Goal: Task Accomplishment & Management: Manage account settings

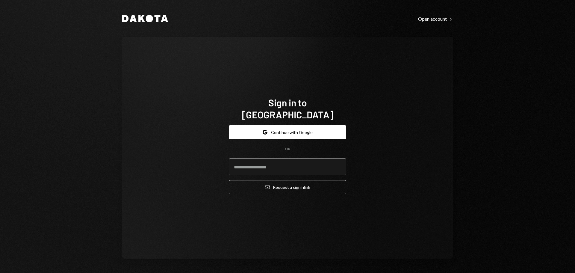
click at [259, 165] on input "email" at bounding box center [287, 166] width 117 height 17
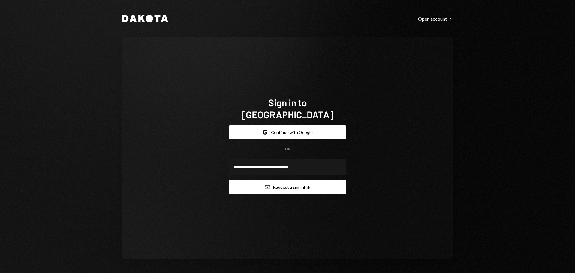
type input "**********"
click at [264, 180] on button "Email Request a sign in link" at bounding box center [287, 187] width 117 height 14
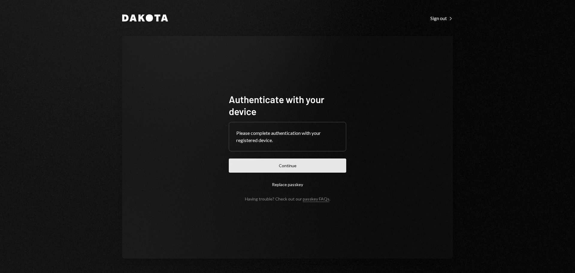
click at [283, 167] on button "Continue" at bounding box center [287, 165] width 117 height 14
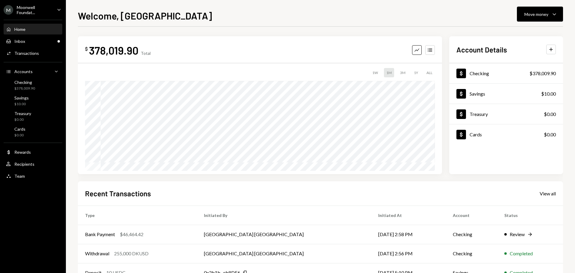
click at [45, 15] on ul "M Moonwell Foundat... Caret Down Home Home Inbox Inbox Activities Transactions …" at bounding box center [33, 91] width 66 height 182
click at [34, 10] on div "Moonwell Foundat..." at bounding box center [34, 10] width 35 height 10
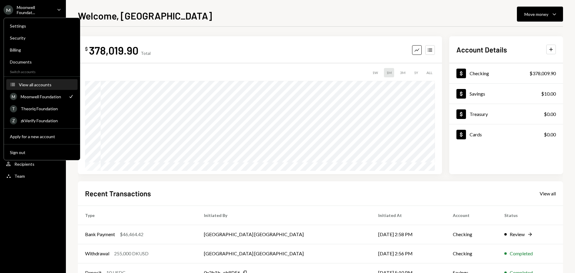
click at [31, 87] on div "View all accounts" at bounding box center [46, 84] width 55 height 5
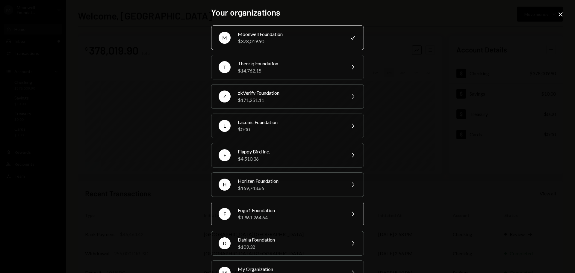
click at [258, 214] on div "$1,961,264.64" at bounding box center [290, 217] width 104 height 7
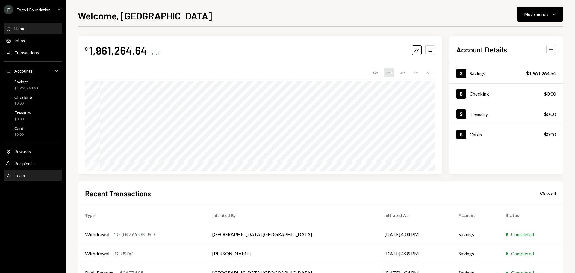
click at [22, 176] on div "Team" at bounding box center [19, 175] width 10 height 5
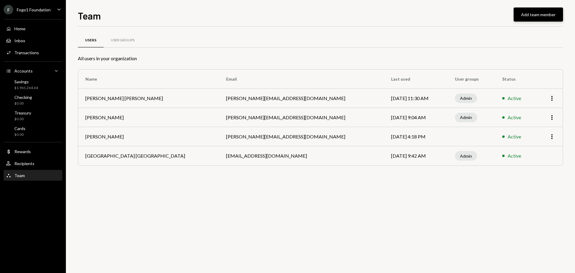
click at [535, 14] on button "Add team member" at bounding box center [537, 14] width 49 height 14
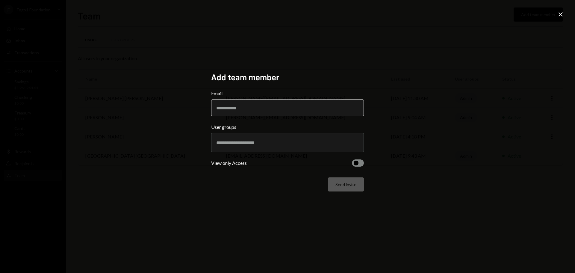
click at [254, 108] on input "Email" at bounding box center [287, 107] width 153 height 17
paste input "**********"
type input "**********"
drag, startPoint x: 173, startPoint y: 130, endPoint x: 187, endPoint y: 138, distance: 15.6
click at [173, 130] on div "**********" at bounding box center [287, 136] width 575 height 273
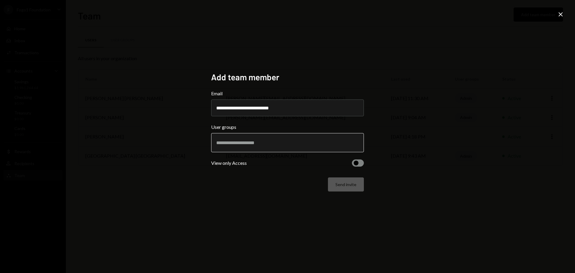
click at [223, 144] on input "text" at bounding box center [287, 142] width 142 height 5
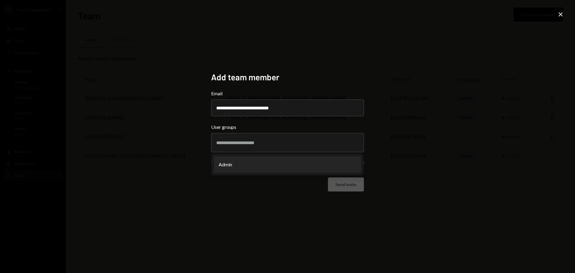
click at [210, 193] on div "**********" at bounding box center [287, 137] width 167 height 144
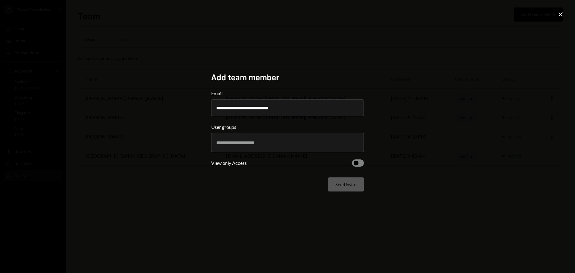
click at [559, 16] on icon "Close" at bounding box center [560, 14] width 7 height 7
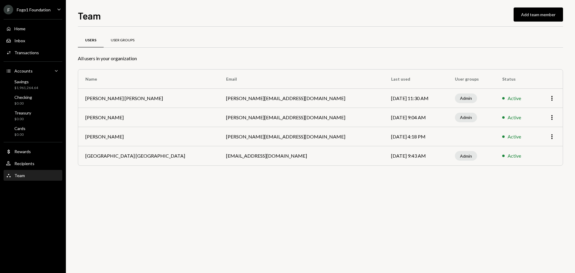
click at [121, 36] on div "User Groups" at bounding box center [123, 40] width 38 height 14
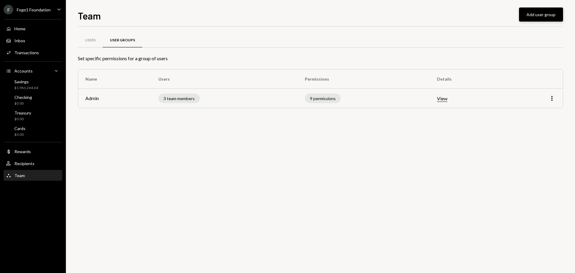
click at [545, 13] on button "Add user group" at bounding box center [541, 14] width 44 height 14
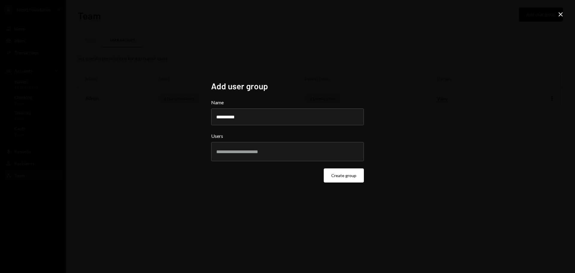
type input "**********"
click at [282, 150] on input "text" at bounding box center [287, 151] width 142 height 5
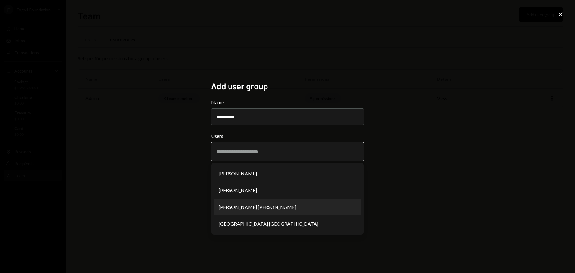
click at [265, 205] on li "Austen Urry" at bounding box center [287, 206] width 147 height 17
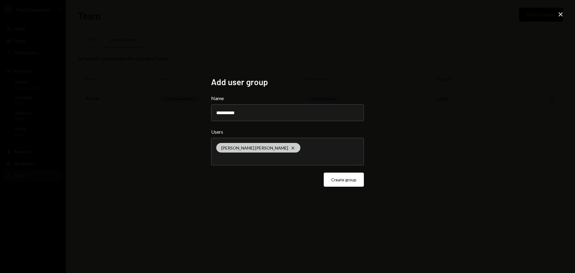
click at [291, 148] on icon at bounding box center [292, 147] width 3 height 3
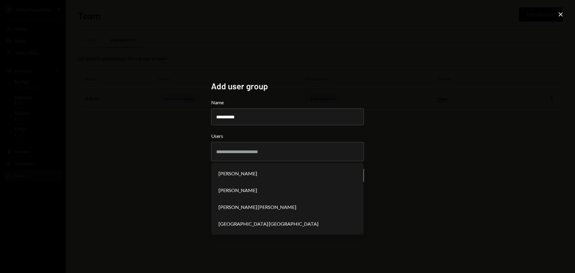
click at [412, 175] on div "**********" at bounding box center [287, 136] width 575 height 273
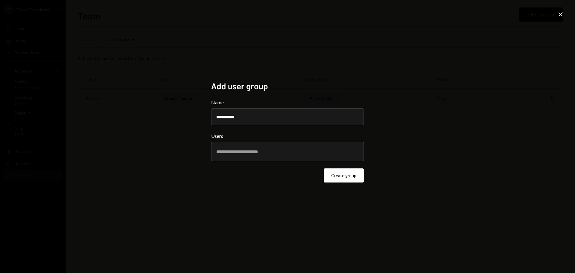
click at [347, 173] on button "Create group" at bounding box center [344, 175] width 40 height 14
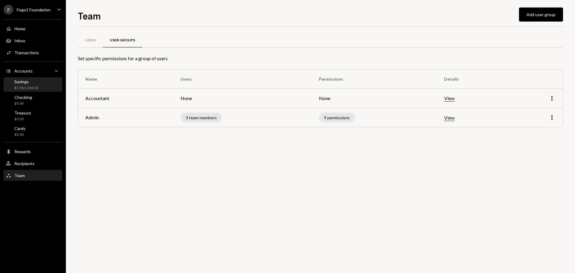
click at [24, 81] on div "Savings" at bounding box center [26, 81] width 24 height 5
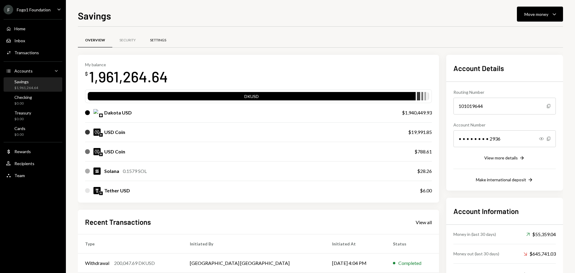
click at [160, 43] on div "Settings" at bounding box center [158, 40] width 16 height 5
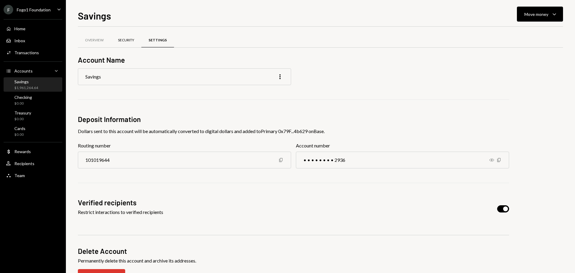
click at [128, 40] on div "Security" at bounding box center [126, 40] width 16 height 5
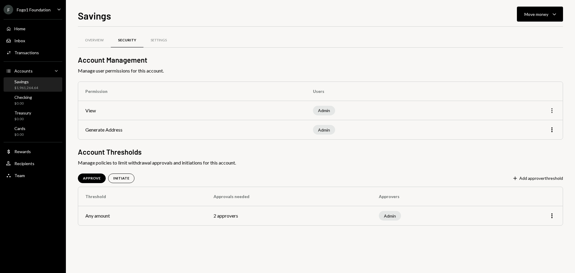
click at [553, 112] on icon "More" at bounding box center [551, 110] width 7 height 7
click at [542, 125] on div "Edit" at bounding box center [538, 123] width 30 height 10
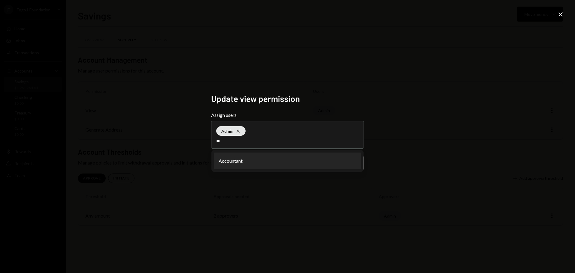
type input "**"
click at [266, 163] on li "Accountant" at bounding box center [287, 160] width 147 height 17
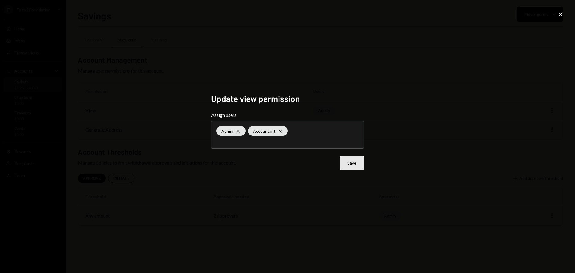
click at [349, 165] on button "Save" at bounding box center [352, 163] width 24 height 14
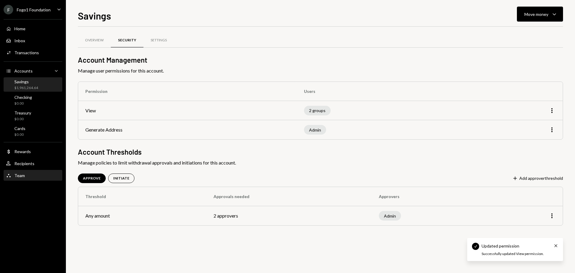
click at [25, 176] on div "Team Team" at bounding box center [33, 175] width 54 height 5
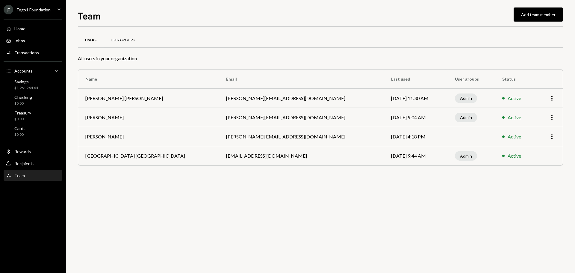
click at [131, 43] on div "User Groups" at bounding box center [123, 40] width 24 height 5
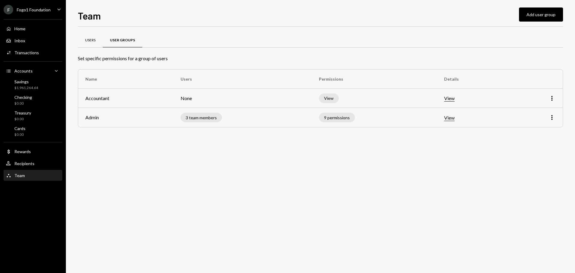
click at [87, 43] on div "Users" at bounding box center [90, 40] width 25 height 14
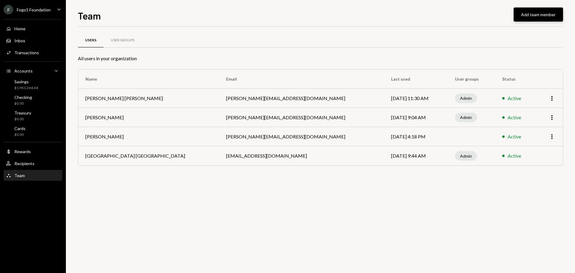
click at [550, 19] on button "Add team member" at bounding box center [537, 14] width 49 height 14
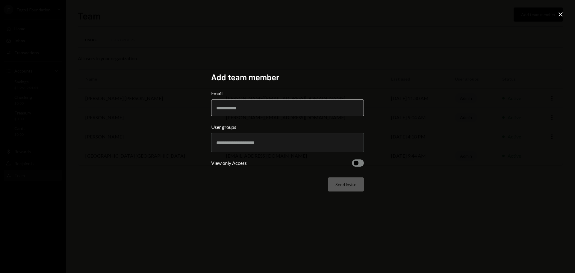
type input "*"
type input "**********"
click at [233, 143] on input "text" at bounding box center [287, 142] width 142 height 5
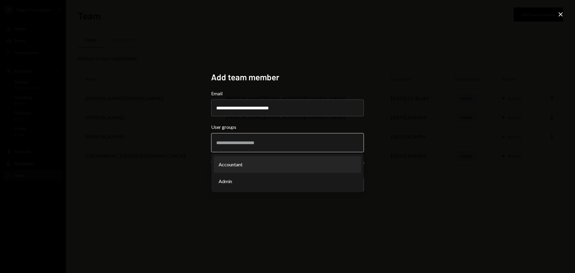
click at [222, 172] on li "Accountant" at bounding box center [287, 164] width 147 height 17
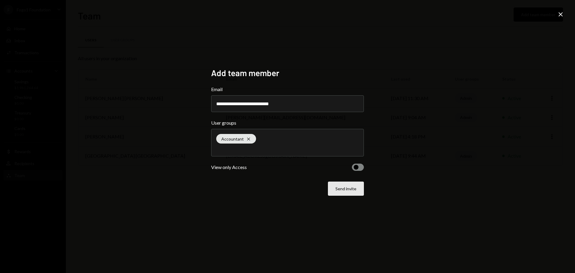
click at [349, 191] on button "Send invite" at bounding box center [346, 188] width 36 height 14
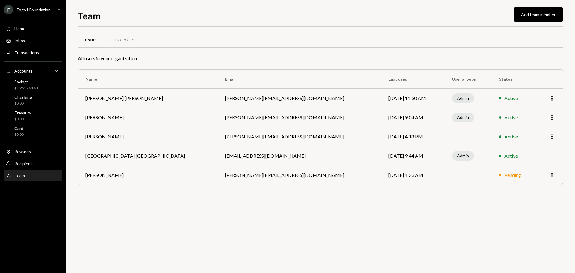
drag, startPoint x: 324, startPoint y: 176, endPoint x: 368, endPoint y: 177, distance: 44.0
click at [381, 177] on td "[DATE] 4:33 AM" at bounding box center [412, 174] width 63 height 19
drag, startPoint x: 185, startPoint y: 101, endPoint x: 244, endPoint y: 99, distance: 59.3
click at [239, 99] on td "[PERSON_NAME][EMAIL_ADDRESS][DOMAIN_NAME]" at bounding box center [299, 98] width 163 height 19
click at [550, 99] on icon "More" at bounding box center [551, 98] width 7 height 7
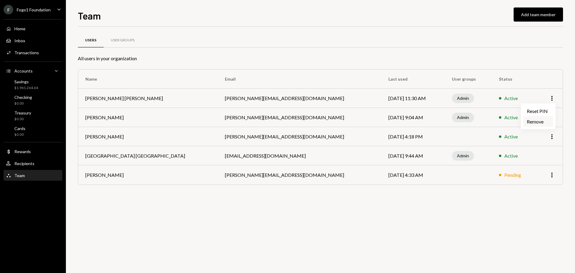
click at [546, 123] on div "Remove" at bounding box center [538, 121] width 30 height 10
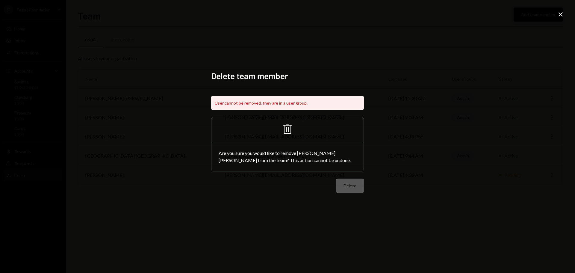
click at [559, 12] on icon "Close" at bounding box center [560, 14] width 7 height 7
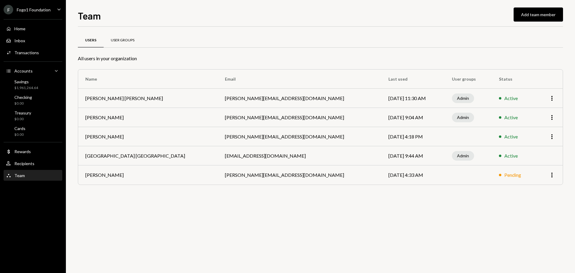
click at [124, 43] on div "User Groups" at bounding box center [123, 40] width 38 height 14
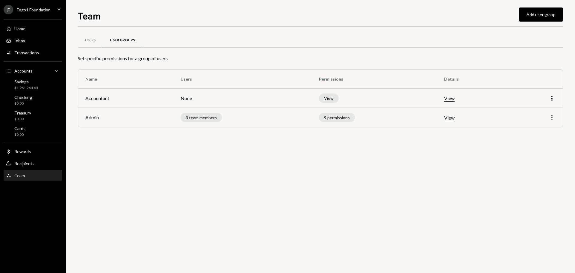
click at [553, 119] on icon "More" at bounding box center [551, 117] width 7 height 7
click at [529, 129] on div "Edit" at bounding box center [538, 130] width 30 height 10
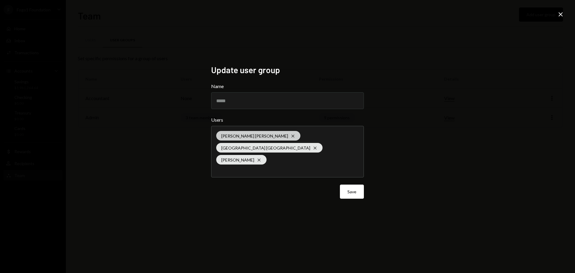
click at [290, 138] on icon "Cross" at bounding box center [292, 136] width 5 height 5
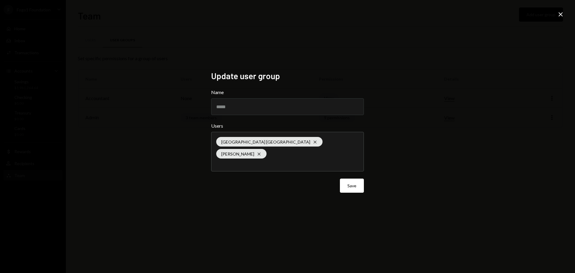
drag, startPoint x: 170, startPoint y: 177, endPoint x: 228, endPoint y: 179, distance: 58.1
click at [172, 177] on div "Update user group Name ***** Users [GEOGRAPHIC_DATA] [GEOGRAPHIC_DATA] Cross [P…" at bounding box center [287, 136] width 575 height 273
click at [349, 178] on button "Save" at bounding box center [352, 185] width 24 height 14
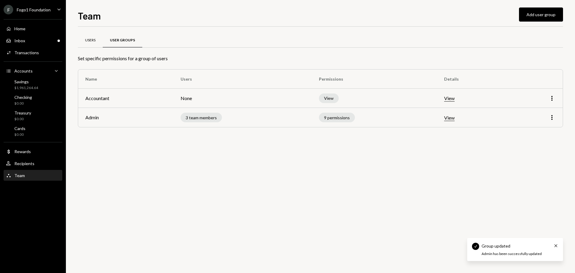
click at [85, 41] on div "Users" at bounding box center [90, 40] width 25 height 14
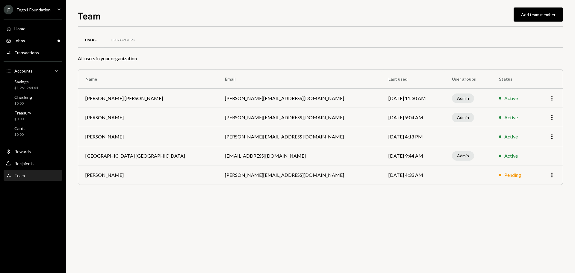
click at [550, 100] on icon "More" at bounding box center [551, 98] width 7 height 7
click at [537, 120] on div "Remove" at bounding box center [538, 121] width 30 height 10
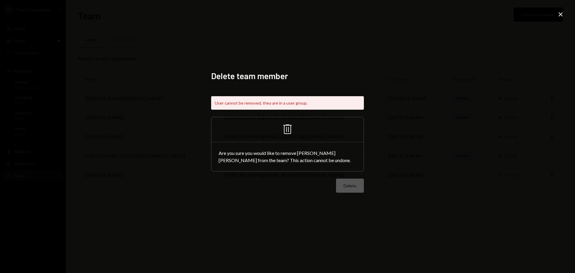
click at [556, 15] on div "Delete team member User cannot be removed, they are in a user group. Trash Are …" at bounding box center [287, 136] width 575 height 273
click at [560, 15] on icon at bounding box center [560, 14] width 4 height 4
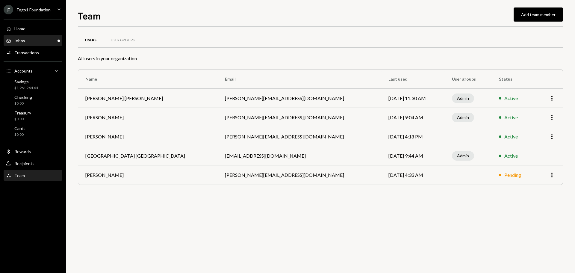
click at [46, 43] on div "Inbox Inbox" at bounding box center [33, 40] width 54 height 5
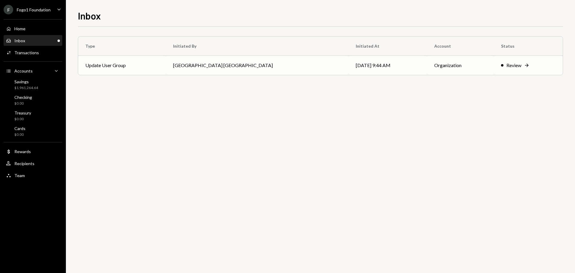
click at [506, 66] on div "Review" at bounding box center [513, 65] width 15 height 7
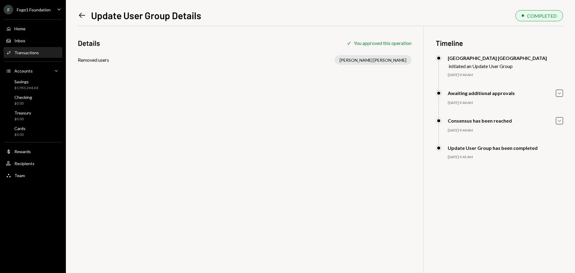
click at [81, 17] on icon at bounding box center [82, 15] width 6 height 5
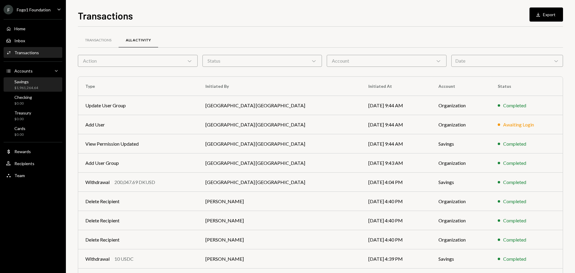
click at [31, 86] on div "$1,961,264.64" at bounding box center [26, 87] width 24 height 5
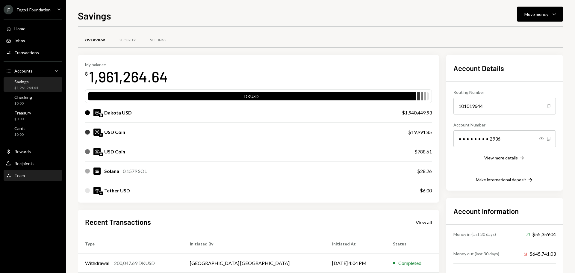
click at [23, 172] on div "Team Team" at bounding box center [33, 175] width 54 height 10
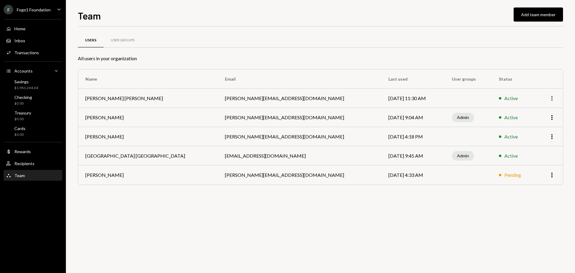
click at [552, 99] on icon "More" at bounding box center [551, 98] width 7 height 7
click at [539, 124] on div "Remove" at bounding box center [538, 121] width 30 height 10
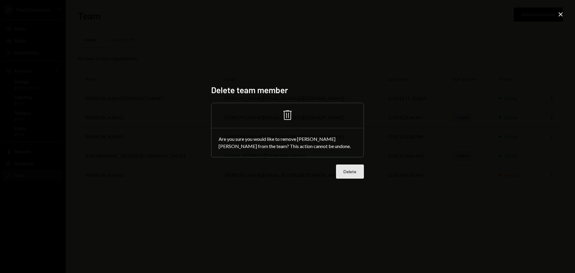
click at [341, 175] on button "Delete" at bounding box center [350, 171] width 28 height 14
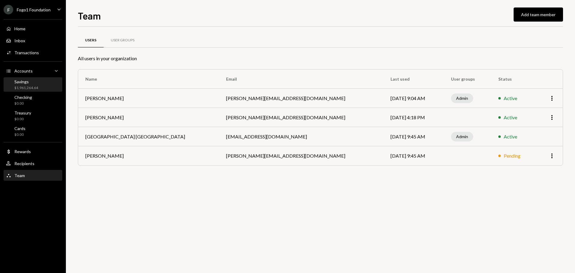
click at [25, 82] on div "Savings" at bounding box center [26, 81] width 24 height 5
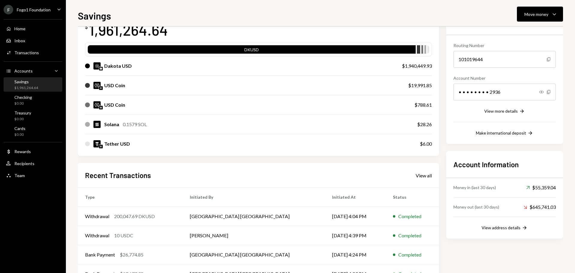
scroll to position [88, 0]
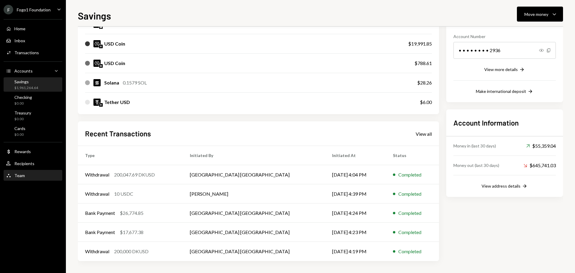
click at [27, 178] on div "Team Team" at bounding box center [33, 175] width 54 height 10
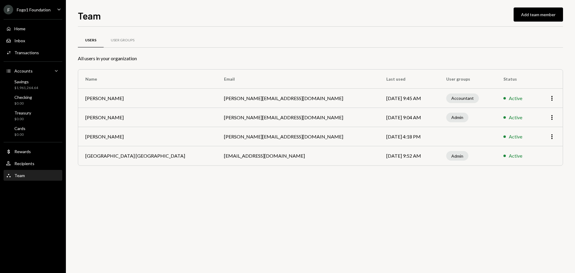
click at [38, 11] on div "Fogo1 Foundation" at bounding box center [34, 9] width 34 height 5
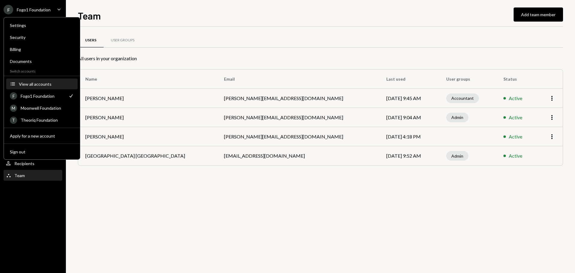
click at [33, 84] on div "View all accounts" at bounding box center [46, 83] width 55 height 5
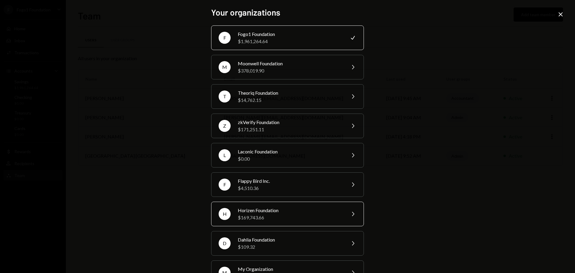
click at [267, 213] on div "Horizen Foundation" at bounding box center [290, 210] width 104 height 7
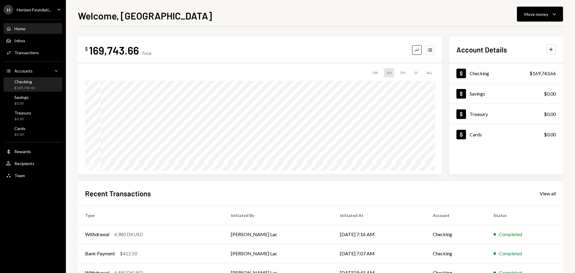
click at [29, 90] on div "$169,743.66" at bounding box center [24, 87] width 21 height 5
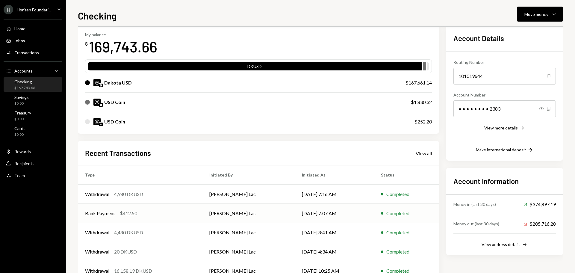
scroll to position [49, 0]
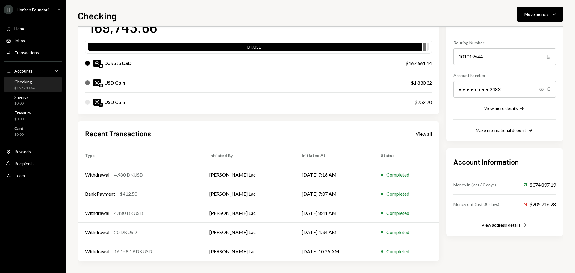
click at [420, 133] on div "View all" at bounding box center [423, 134] width 16 height 6
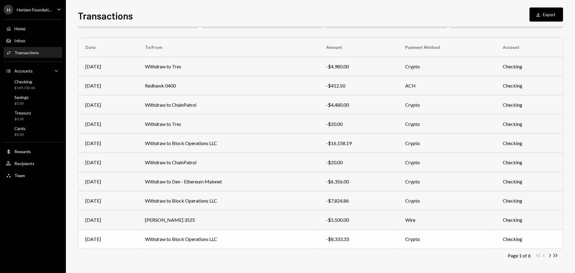
scroll to position [40, 0]
click at [550, 256] on icon "Chevron Right" at bounding box center [550, 254] width 6 height 6
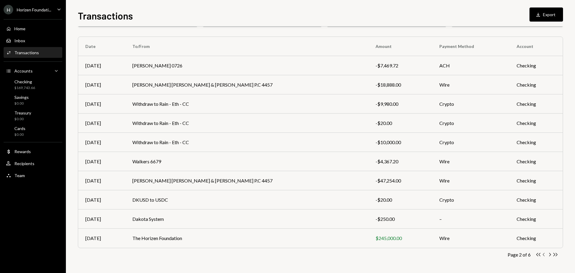
click at [543, 256] on icon "Chevron Left" at bounding box center [544, 254] width 6 height 6
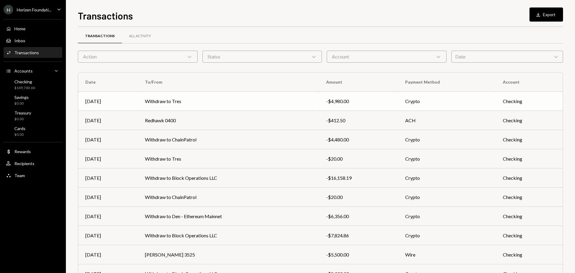
scroll to position [0, 0]
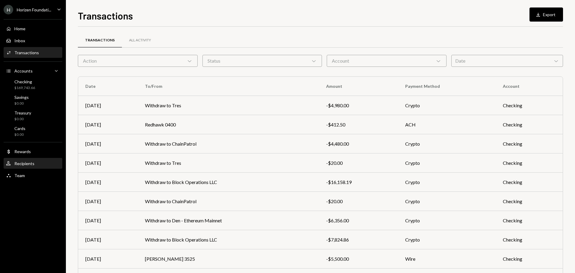
click at [32, 164] on div "Recipients" at bounding box center [24, 163] width 20 height 5
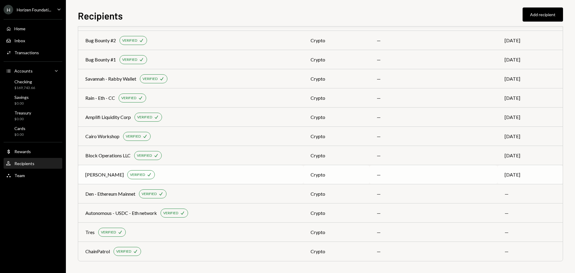
scroll to position [121, 0]
click at [146, 215] on div "Autonomous - USDC - Eth network" at bounding box center [121, 212] width 72 height 7
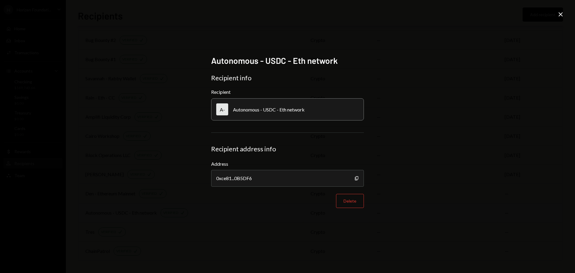
click at [146, 215] on div "Autonomous - USDC - Eth network Recipient info Recipient A- Autonomous - USDC -…" at bounding box center [287, 136] width 575 height 273
click at [559, 16] on icon "Close" at bounding box center [560, 14] width 7 height 7
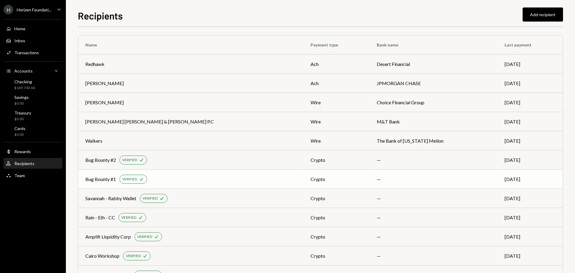
scroll to position [0, 0]
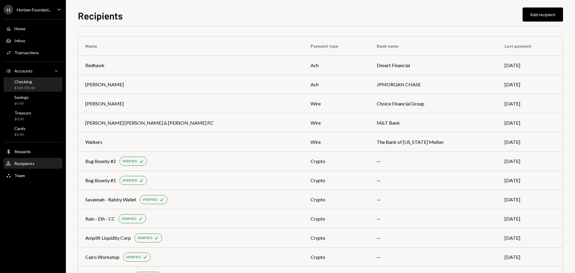
click at [40, 87] on div "Checking $169,743.66" at bounding box center [33, 84] width 54 height 11
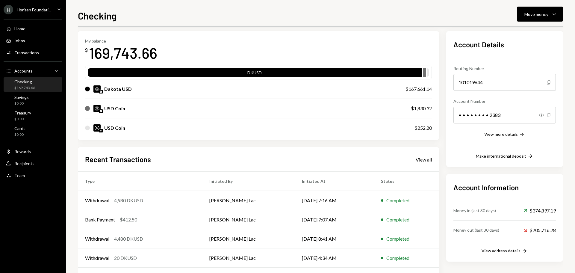
scroll to position [49, 0]
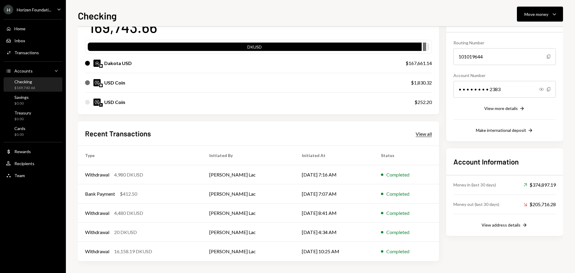
click at [424, 135] on div "View all" at bounding box center [423, 134] width 16 height 6
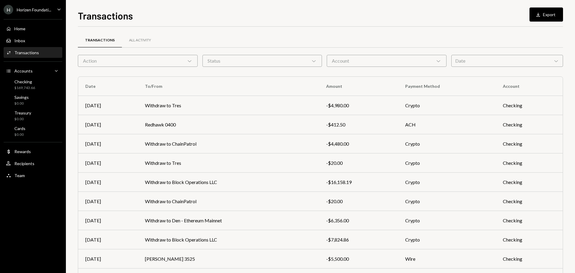
click at [140, 63] on div "Action Chevron Down" at bounding box center [138, 61] width 120 height 12
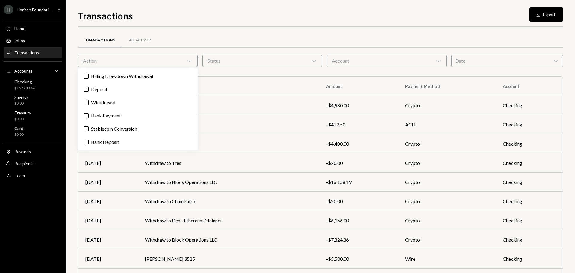
click at [32, 243] on div "H Horizen Foundati... Caret Down Home Home Inbox Inbox Activities Transactions …" at bounding box center [33, 136] width 66 height 273
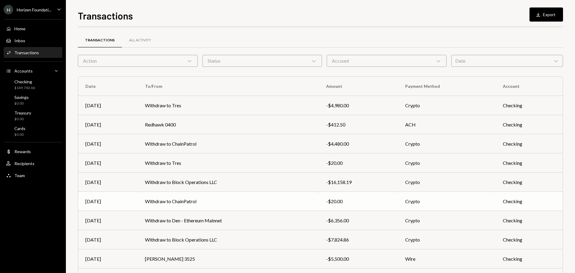
scroll to position [30, 0]
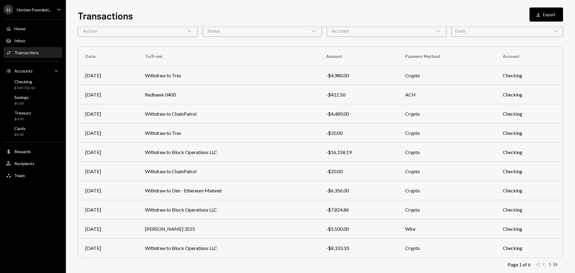
click at [549, 266] on icon "Chevron Right" at bounding box center [550, 264] width 6 height 6
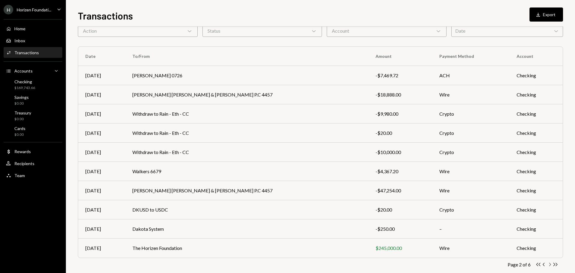
click at [547, 264] on icon "Chevron Right" at bounding box center [550, 264] width 6 height 6
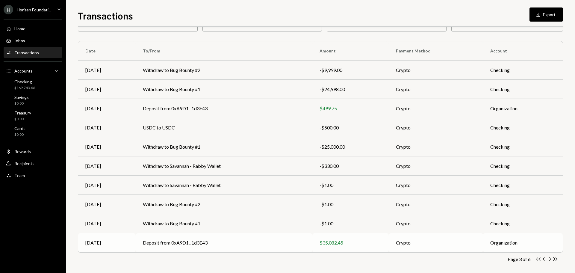
scroll to position [40, 0]
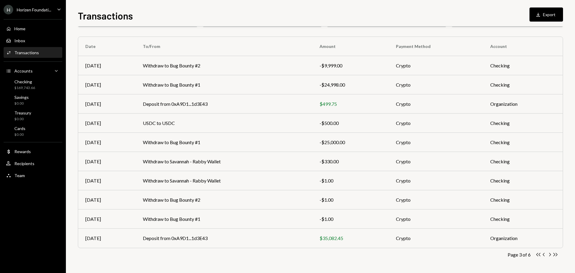
click at [48, 10] on div "Horizen Foundati..." at bounding box center [34, 9] width 34 height 5
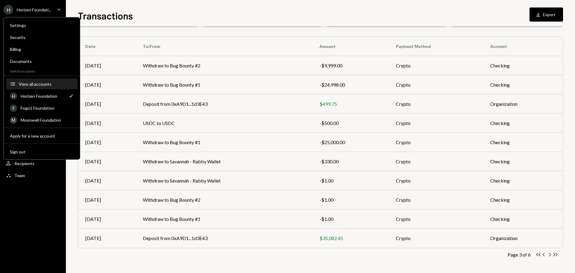
click at [44, 86] on div "View all accounts" at bounding box center [46, 83] width 55 height 5
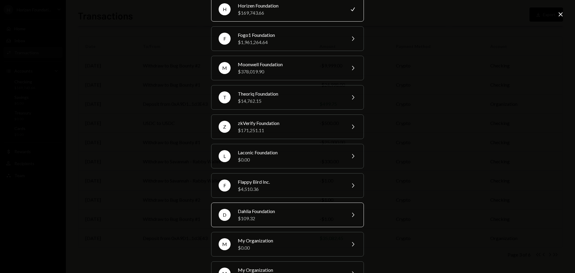
scroll to position [51, 0]
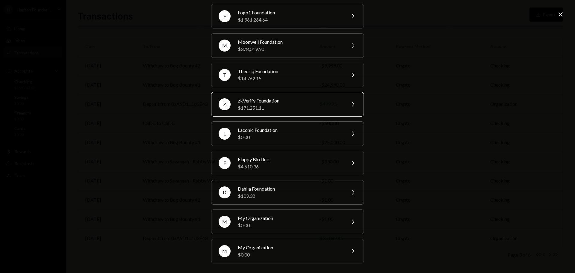
click at [257, 102] on div "zkVerify Foundation" at bounding box center [290, 100] width 104 height 7
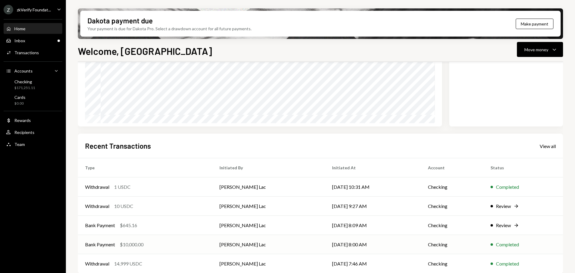
scroll to position [88, 0]
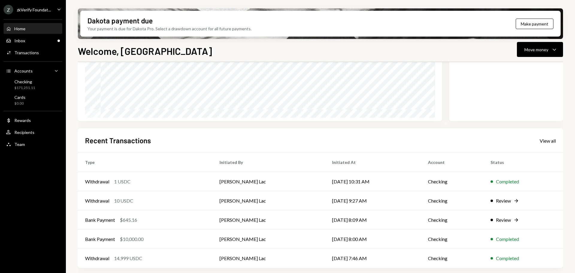
click at [550, 144] on div "Recent Transactions View all" at bounding box center [320, 140] width 471 height 10
click at [550, 141] on div "View all" at bounding box center [547, 141] width 16 height 6
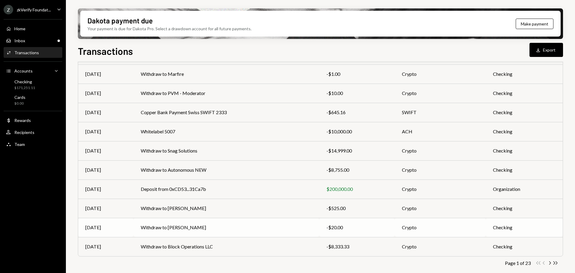
scroll to position [68, 0]
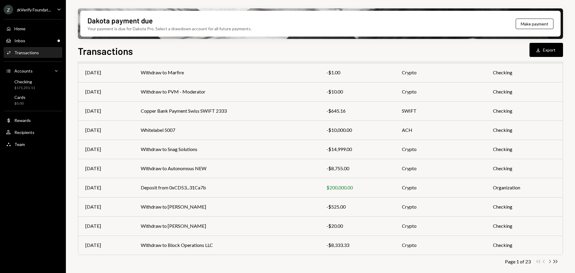
click at [550, 262] on icon "button" at bounding box center [550, 261] width 2 height 3
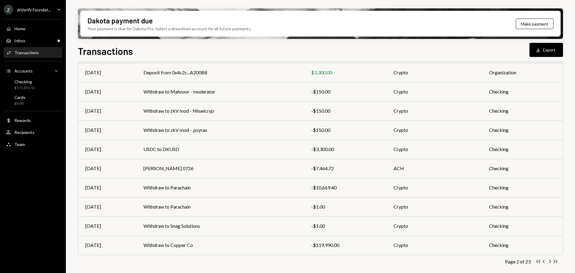
drag, startPoint x: 545, startPoint y: 263, endPoint x: 541, endPoint y: 262, distance: 3.4
click at [545, 263] on icon "Chevron Left" at bounding box center [544, 261] width 6 height 6
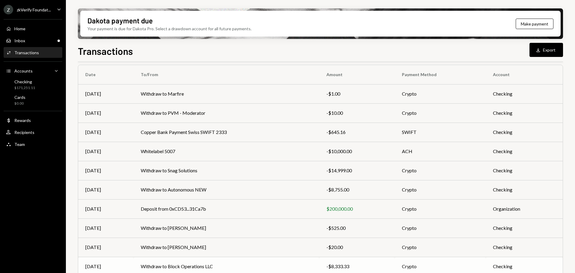
scroll to position [38, 0]
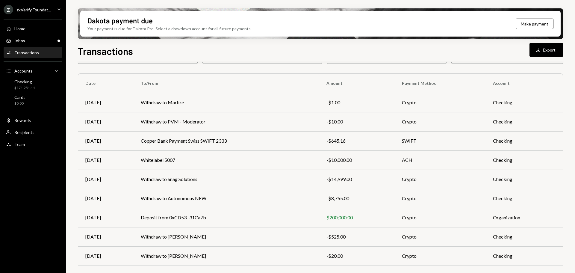
click at [28, 13] on div "Z zkVerify Foundat..." at bounding box center [27, 10] width 47 height 10
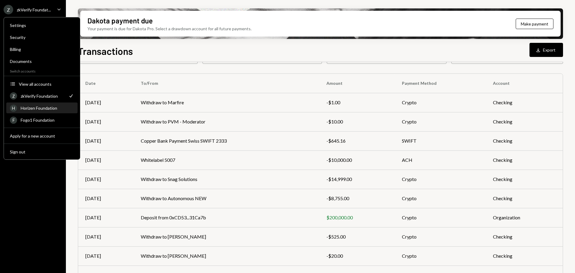
click at [39, 110] on div "Horizen Foundation" at bounding box center [47, 107] width 53 height 5
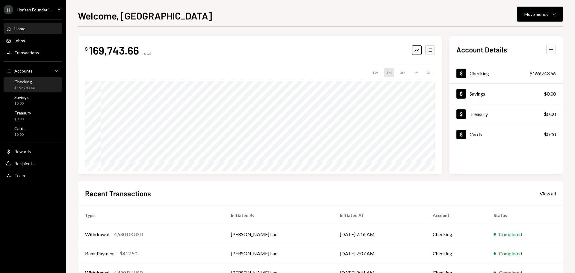
click at [34, 87] on div "$169,743.66" at bounding box center [24, 87] width 21 height 5
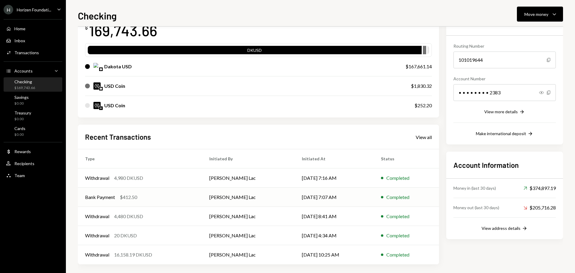
scroll to position [49, 0]
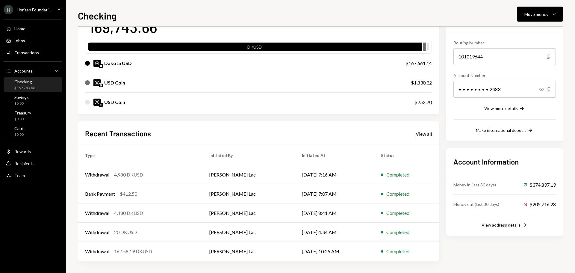
click at [424, 135] on div "View all" at bounding box center [423, 134] width 16 height 6
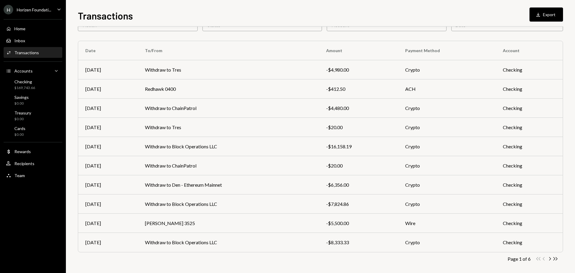
scroll to position [40, 0]
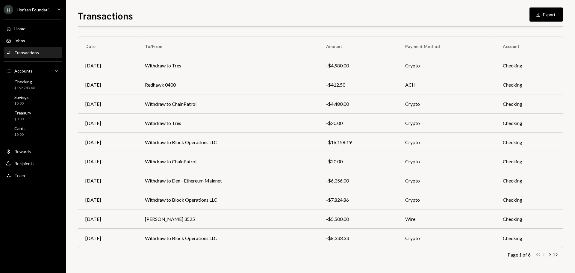
click at [539, 256] on div "Double Arrow Left Chevron Left Chevron Right Double Arrow Right" at bounding box center [546, 254] width 23 height 6
click at [549, 255] on icon "Chevron Right" at bounding box center [550, 254] width 6 height 6
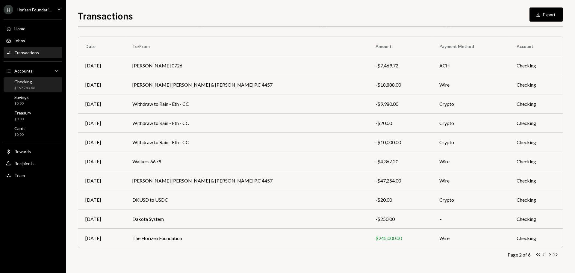
click at [37, 81] on div "Checking $169,743.66" at bounding box center [33, 84] width 54 height 11
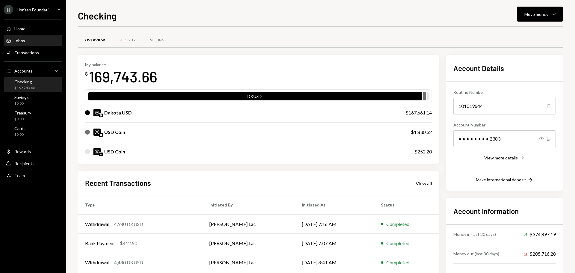
click at [25, 40] on div "Inbox Inbox" at bounding box center [33, 40] width 54 height 5
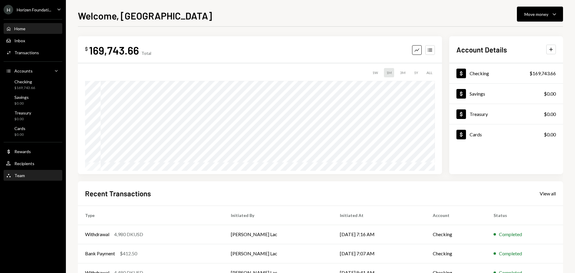
click at [21, 176] on div "Team" at bounding box center [19, 175] width 10 height 5
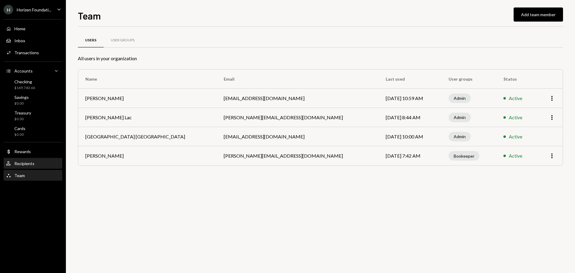
click at [17, 162] on div "Recipients" at bounding box center [24, 163] width 20 height 5
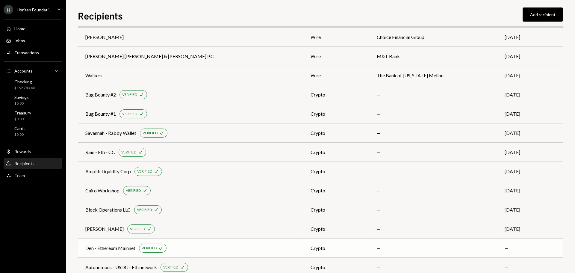
scroll to position [121, 0]
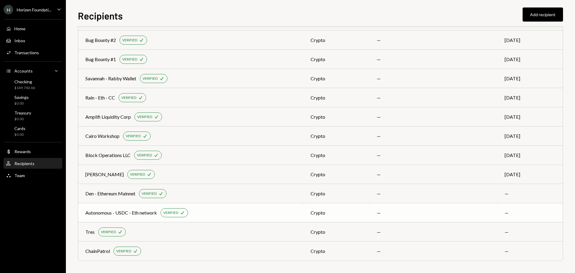
click at [127, 210] on div "Autonomous - USDC - Eth network" at bounding box center [121, 212] width 72 height 7
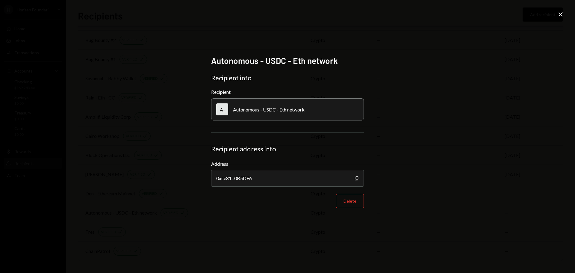
click at [123, 221] on div "Autonomous - USDC - Eth network Recipient info Recipient A- Autonomous - USDC -…" at bounding box center [287, 136] width 575 height 273
click at [559, 15] on icon "Close" at bounding box center [560, 14] width 7 height 7
